Goal: Book appointment/travel/reservation

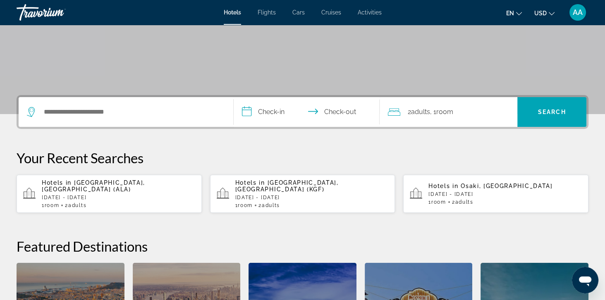
scroll to position [134, 0]
click at [255, 194] on div "Hotels in Karaganda, Kazakhstan (KGF) Sun, 08 Mar - Sat, 14 Mar 1 Room rooms 2 …" at bounding box center [311, 193] width 153 height 29
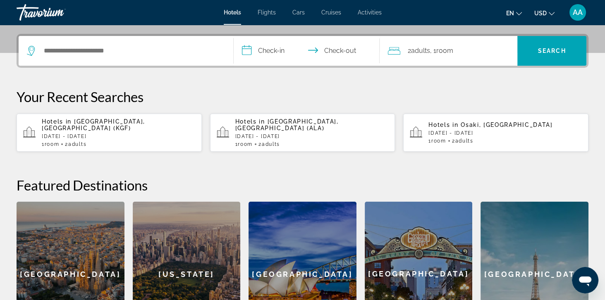
scroll to position [198, 0]
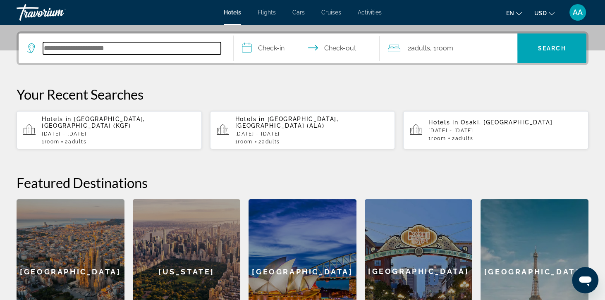
click at [44, 43] on input "Search hotel destination" at bounding box center [132, 48] width 178 height 12
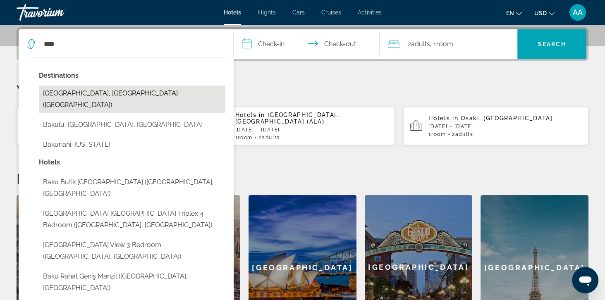
click at [48, 91] on button "Baku, Azerbaijan (BAK)" at bounding box center [132, 99] width 187 height 27
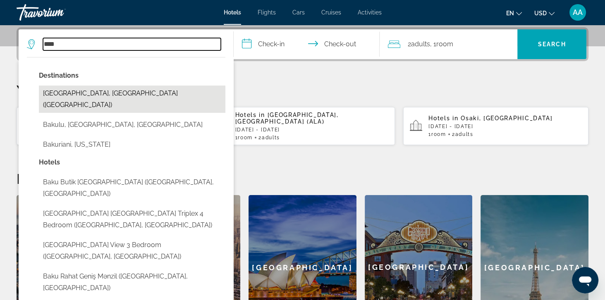
type input "**********"
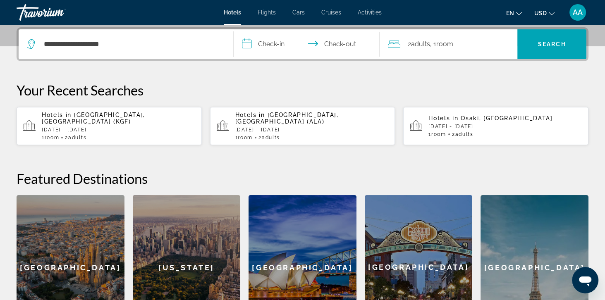
click at [264, 48] on input "**********" at bounding box center [308, 45] width 149 height 32
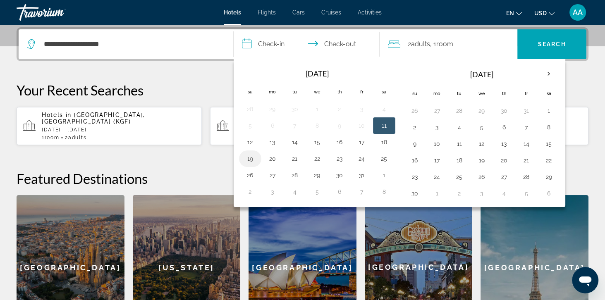
click at [245, 160] on button "19" at bounding box center [250, 159] width 13 height 12
click at [315, 156] on button "22" at bounding box center [317, 159] width 13 height 12
type input "**********"
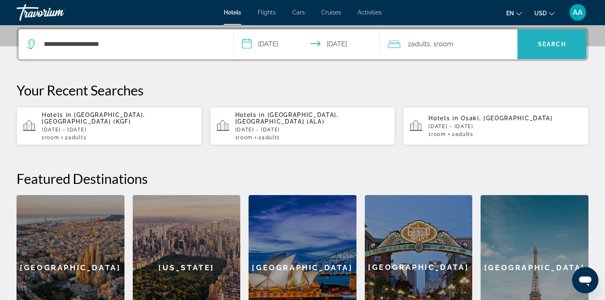
click at [569, 42] on span "Search" at bounding box center [552, 44] width 69 height 20
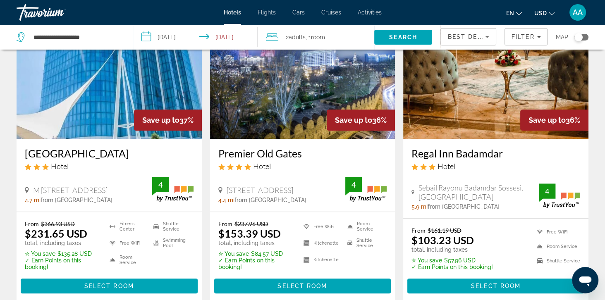
scroll to position [999, 0]
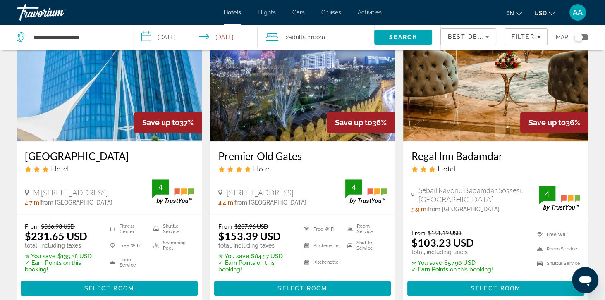
click at [458, 40] on div "Best Deals" at bounding box center [467, 37] width 38 height 10
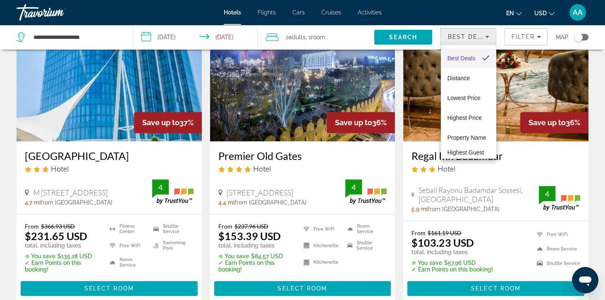
click at [522, 32] on div at bounding box center [302, 150] width 605 height 300
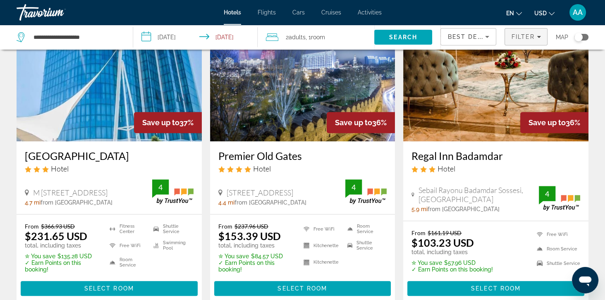
click at [513, 38] on span "Filter" at bounding box center [523, 37] width 24 height 7
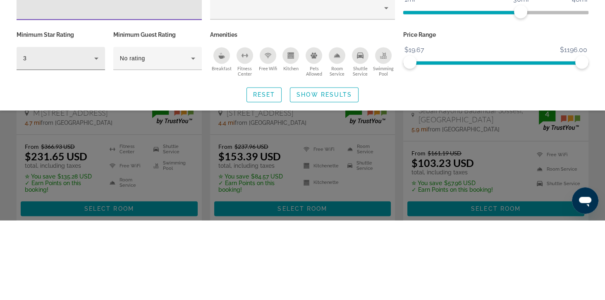
click at [47, 136] on div "3" at bounding box center [58, 138] width 71 height 10
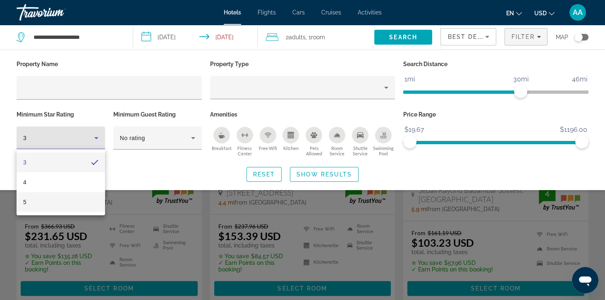
click at [29, 202] on mat-option "5" at bounding box center [61, 202] width 89 height 20
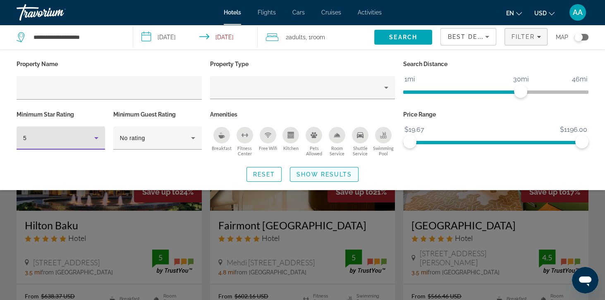
click at [308, 174] on span "Show Results" at bounding box center [324, 174] width 55 height 7
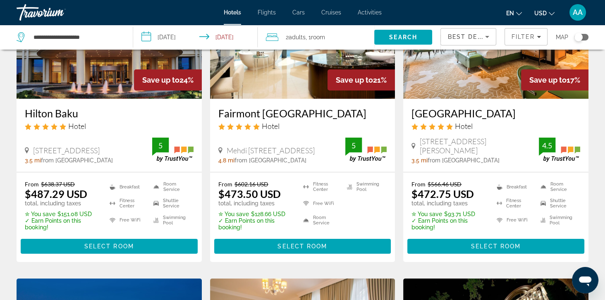
scroll to position [113, 0]
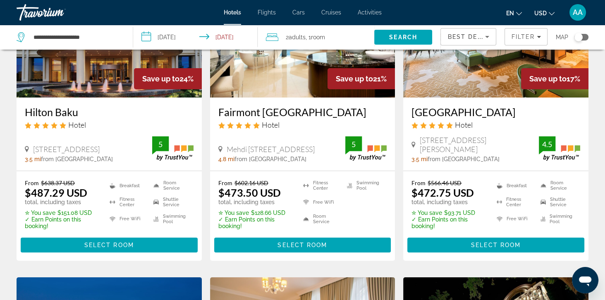
click at [43, 157] on span "from Baku city center" at bounding box center [77, 159] width 72 height 7
click at [66, 245] on span "Main content" at bounding box center [109, 245] width 177 height 20
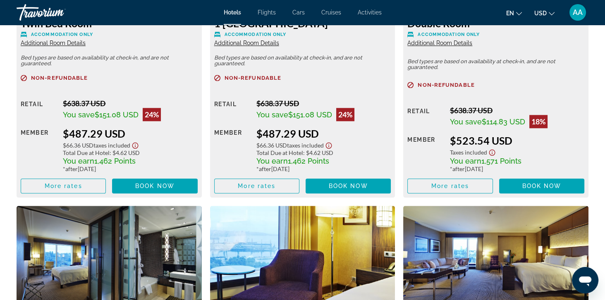
scroll to position [1253, 0]
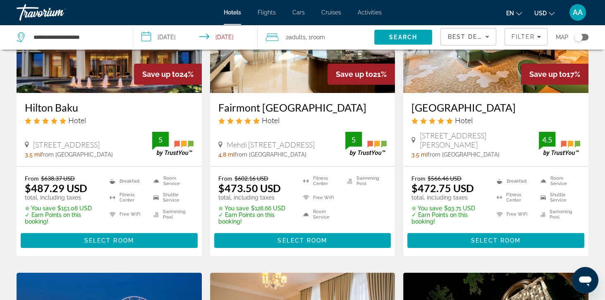
scroll to position [114, 0]
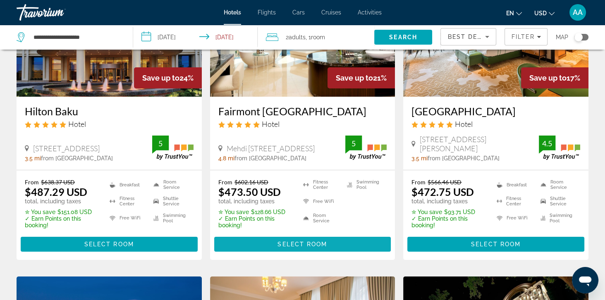
click at [251, 239] on span "Main content" at bounding box center [302, 245] width 177 height 20
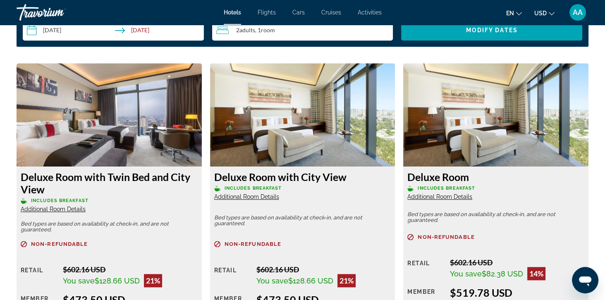
scroll to position [1099, 0]
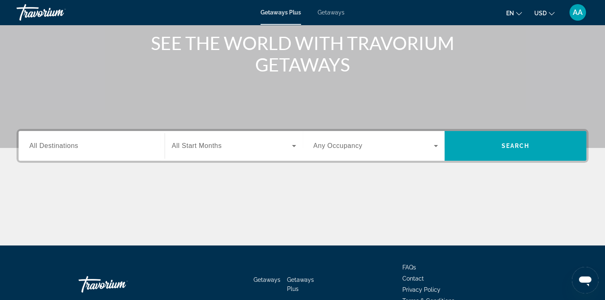
click at [88, 150] on input "Destination All Destinations" at bounding box center [91, 146] width 125 height 10
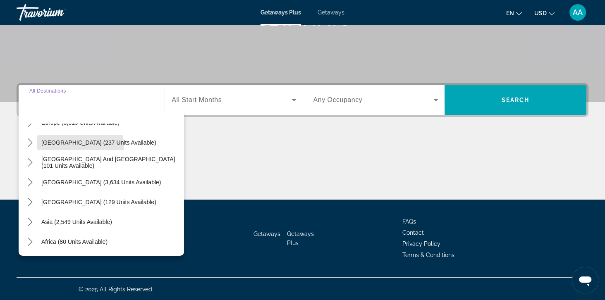
scroll to position [134, 0]
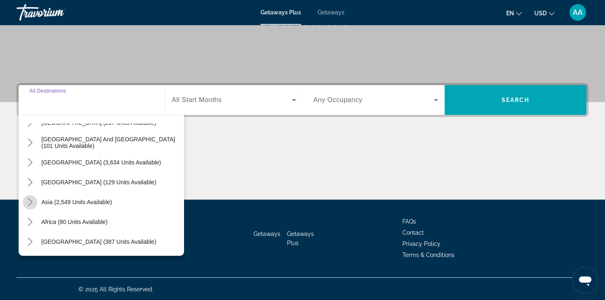
click at [27, 206] on mat-icon "Toggle Asia (2,549 units available) submenu" at bounding box center [30, 202] width 14 height 14
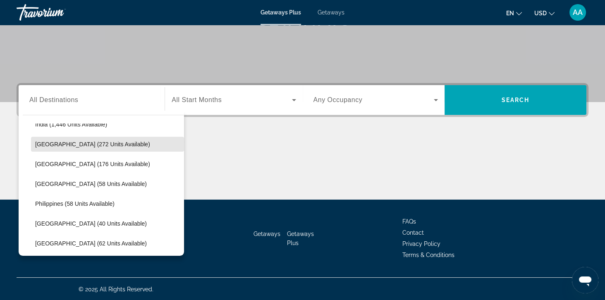
scroll to position [272, 0]
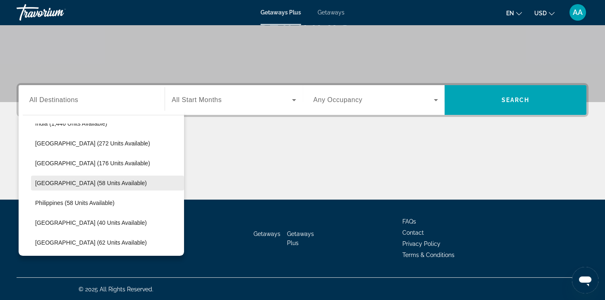
click at [46, 184] on span "[GEOGRAPHIC_DATA] (58 units available)" at bounding box center [91, 183] width 112 height 7
type input "**********"
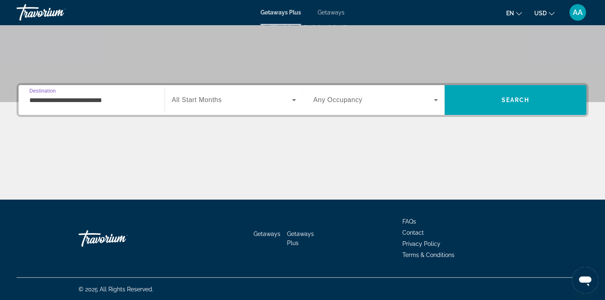
click at [199, 103] on span "Search widget" at bounding box center [232, 100] width 120 height 10
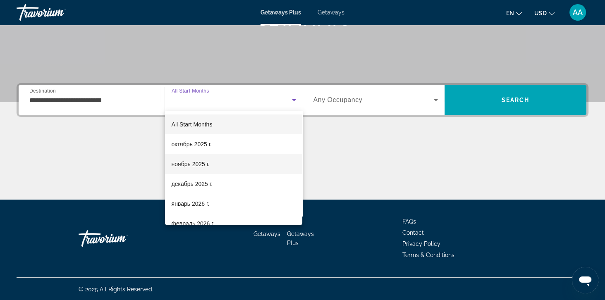
click at [182, 167] on span "ноябрь 2025 г." at bounding box center [191, 164] width 38 height 10
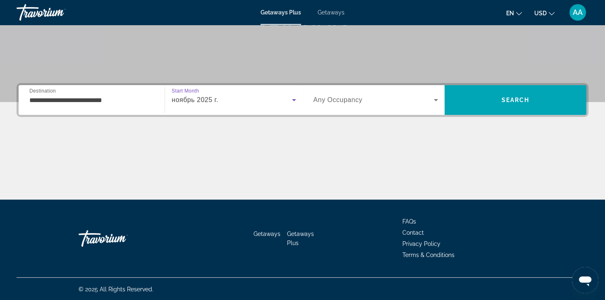
click at [360, 101] on span "Any Occupancy" at bounding box center [338, 99] width 49 height 7
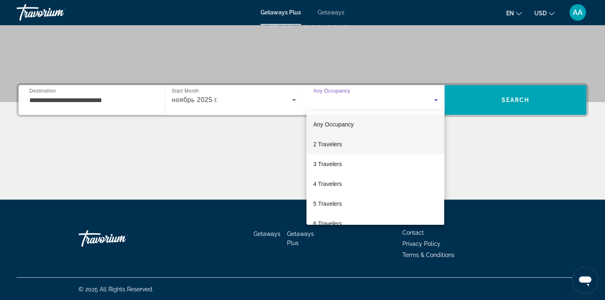
click at [321, 147] on span "2 Travelers" at bounding box center [327, 144] width 29 height 10
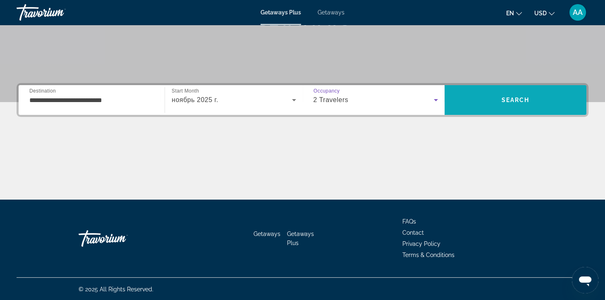
click at [541, 105] on span "Search" at bounding box center [516, 100] width 142 height 20
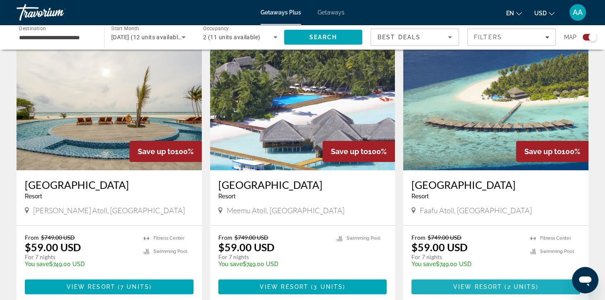
scroll to position [297, 0]
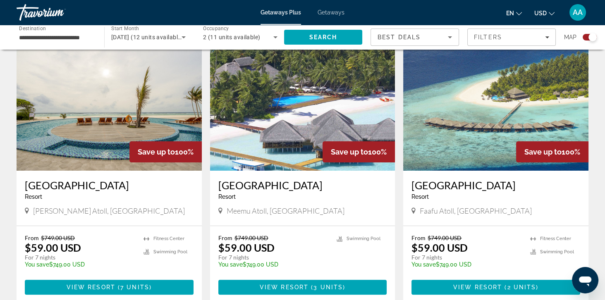
click at [502, 131] on img "Main content" at bounding box center [495, 104] width 185 height 132
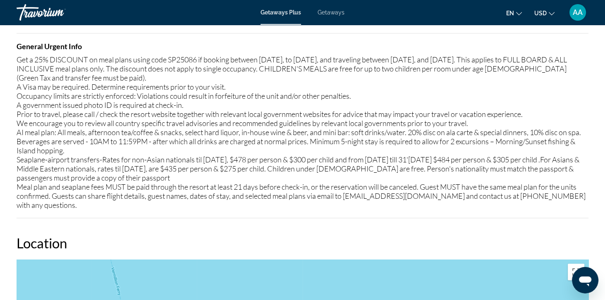
scroll to position [1009, 0]
